Goal: Information Seeking & Learning: Find specific fact

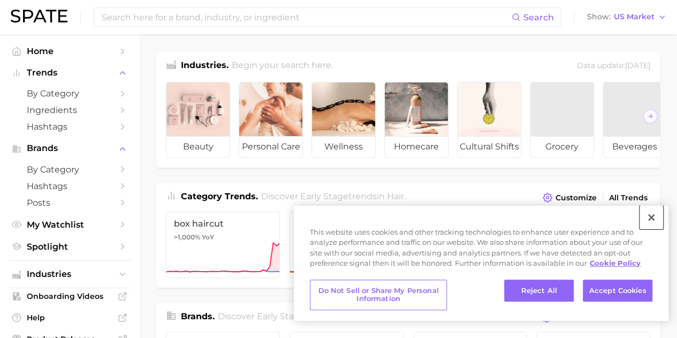
click at [653, 218] on button "Close" at bounding box center [651, 217] width 24 height 24
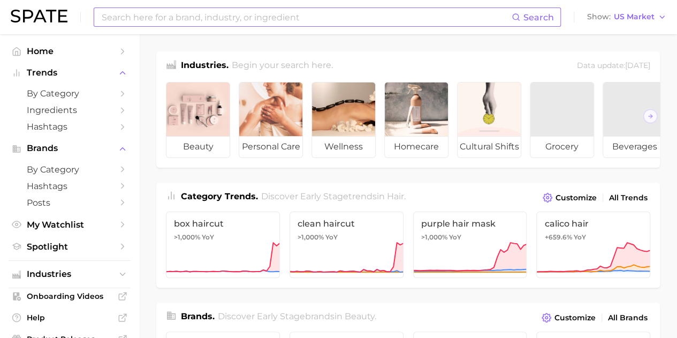
click at [209, 20] on input at bounding box center [306, 17] width 411 height 18
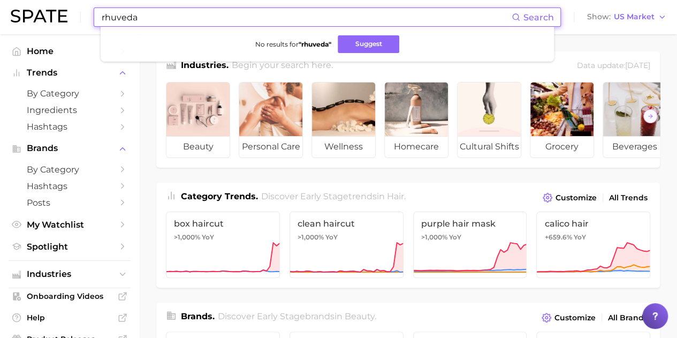
click at [110, 17] on input "rhuveda" at bounding box center [306, 17] width 411 height 18
type input "ruhveda"
click at [369, 47] on button "Suggest" at bounding box center [369, 44] width 62 height 18
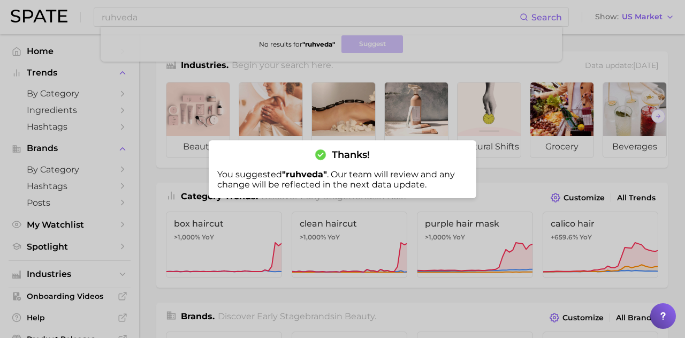
click at [421, 13] on div at bounding box center [342, 169] width 685 height 338
